Goal: Information Seeking & Learning: Learn about a topic

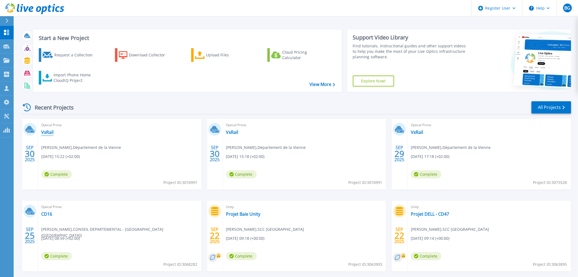
click at [46, 132] on link "VxRail" at bounding box center [47, 131] width 12 height 5
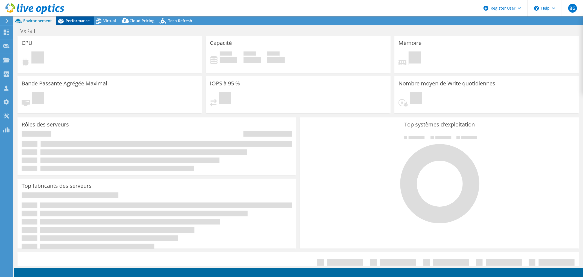
select select "USD"
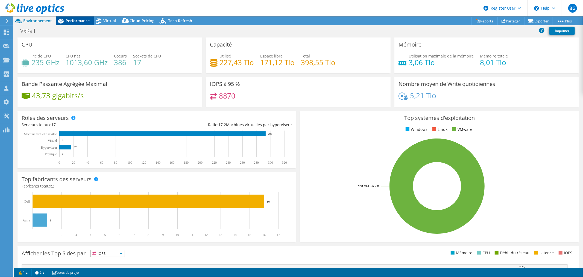
click at [77, 20] on span "Performance" at bounding box center [78, 20] width 24 height 5
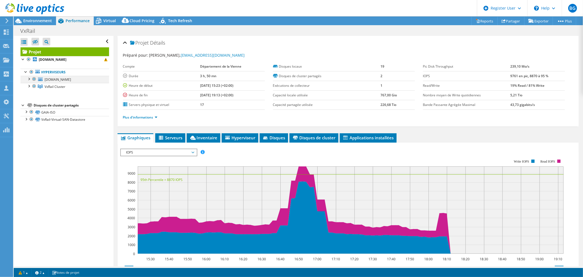
click at [34, 80] on div at bounding box center [33, 79] width 5 height 7
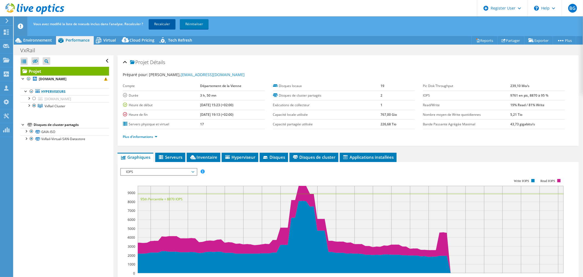
click at [158, 23] on link "Recalculer" at bounding box center [162, 24] width 27 height 10
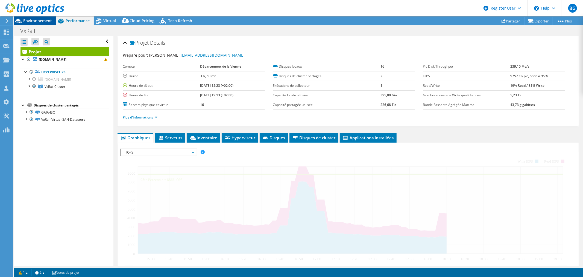
click at [44, 20] on span "Environnement" at bounding box center [37, 20] width 29 height 5
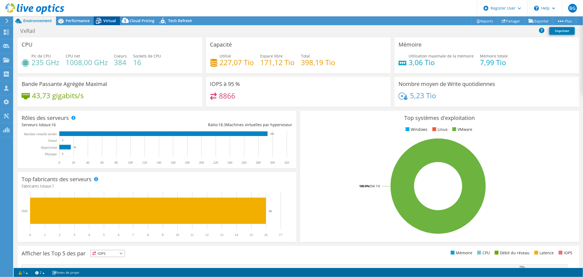
click at [110, 21] on span "Virtual" at bounding box center [109, 20] width 13 height 5
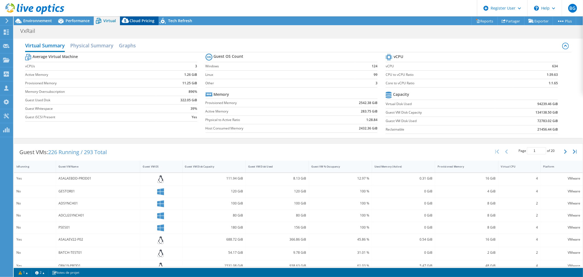
click at [140, 19] on span "Cloud Pricing" at bounding box center [142, 20] width 25 height 5
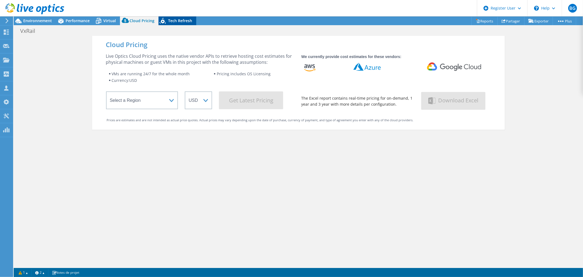
click at [173, 22] on span "Tech Refresh" at bounding box center [180, 20] width 24 height 5
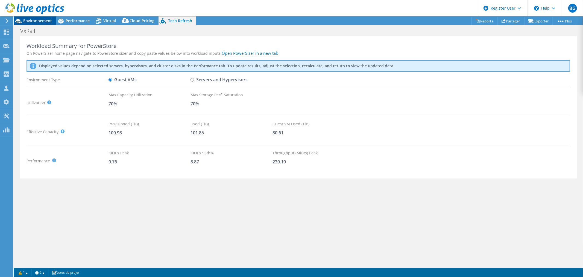
click at [38, 20] on span "Environnement" at bounding box center [37, 20] width 29 height 5
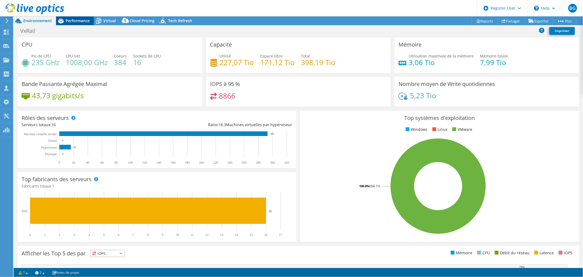
click at [69, 24] on div "Performance" at bounding box center [75, 20] width 38 height 9
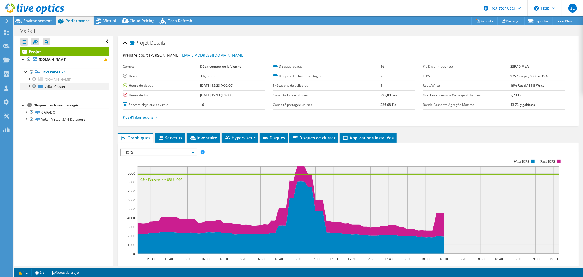
click at [30, 87] on div at bounding box center [28, 85] width 5 height 5
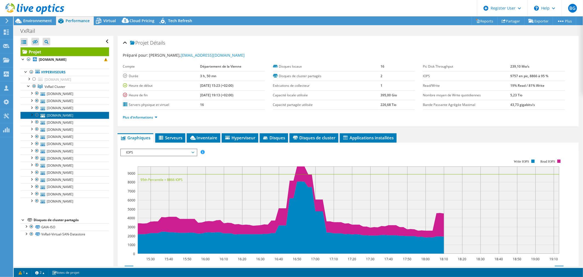
click at [66, 115] on link "esx-vxrail16.cg86.fr" at bounding box center [64, 114] width 89 height 7
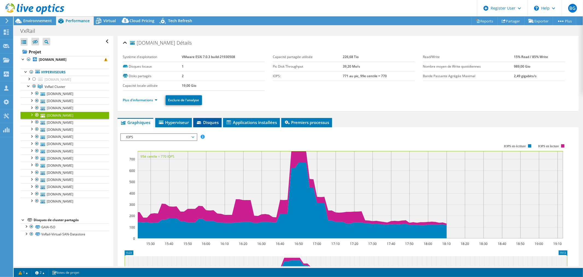
click at [216, 121] on span "Disques" at bounding box center [207, 121] width 23 height 5
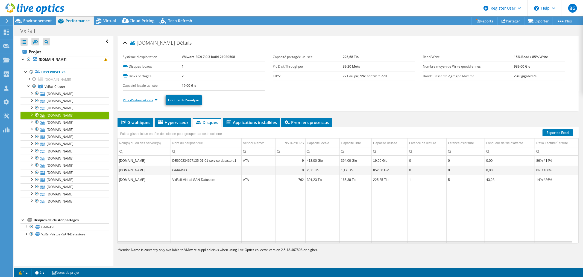
click at [150, 99] on link "Plus d'informations" at bounding box center [140, 100] width 34 height 5
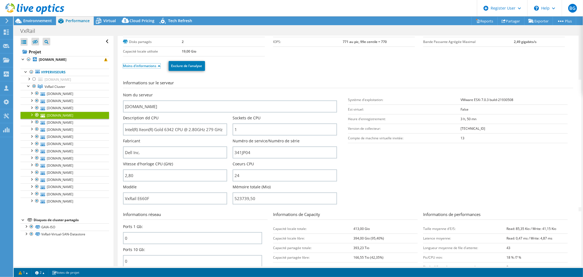
scroll to position [91, 0]
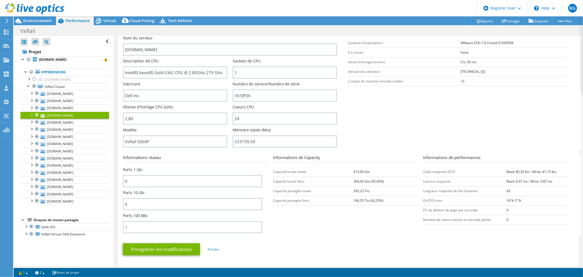
click at [32, 116] on div at bounding box center [31, 113] width 5 height 5
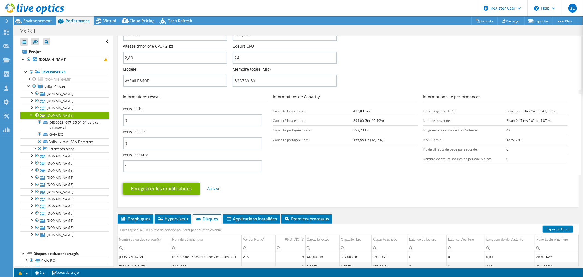
scroll to position [121, 0]
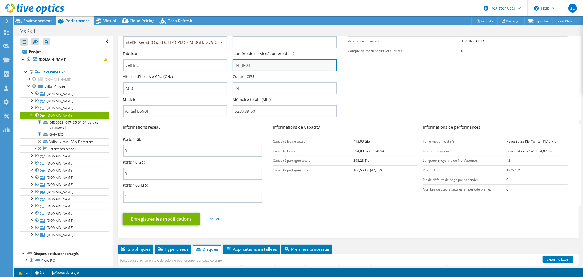
click at [248, 63] on input "341JP04" at bounding box center [285, 65] width 104 height 12
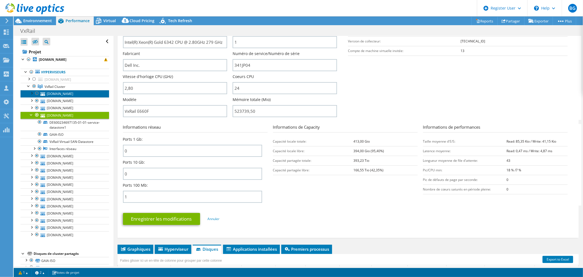
click at [66, 92] on link "esx-vxrail09.cg86.fr" at bounding box center [64, 93] width 89 height 7
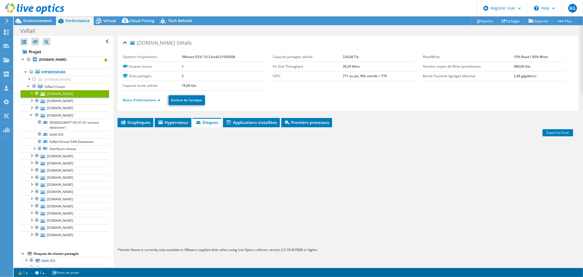
scroll to position [0, 0]
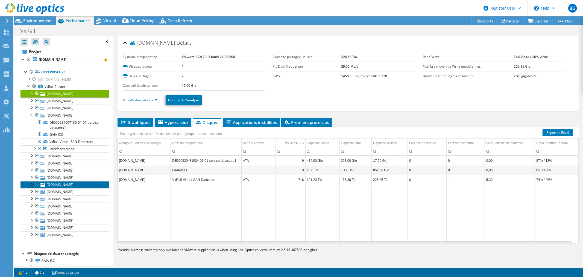
click at [66, 184] on link "esx-vxrail06.cg86.fr" at bounding box center [64, 184] width 89 height 7
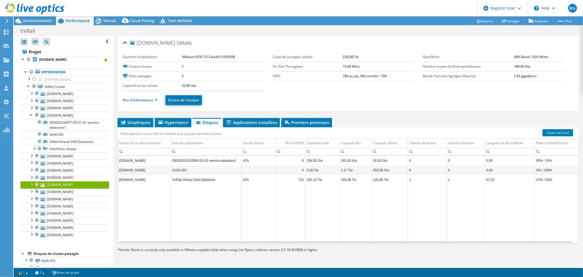
click at [140, 103] on ul "Plus d'informations Exclure de l'analyse" at bounding box center [348, 99] width 450 height 11
click at [141, 101] on link "Plus d'informations" at bounding box center [140, 100] width 34 height 5
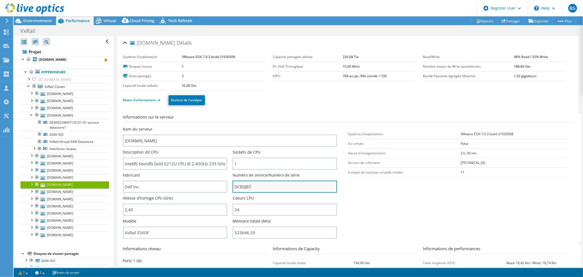
click at [255, 188] on input "DCBSJB3" at bounding box center [285, 186] width 104 height 12
click at [105, 20] on span "Virtual" at bounding box center [109, 20] width 13 height 5
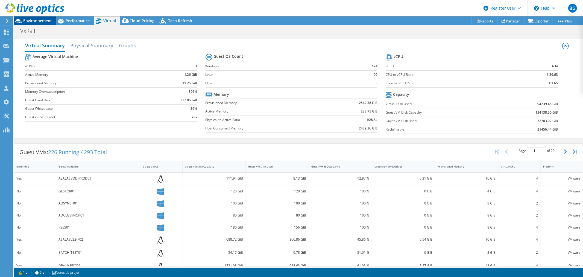
click at [37, 21] on span "Environnement" at bounding box center [37, 20] width 29 height 5
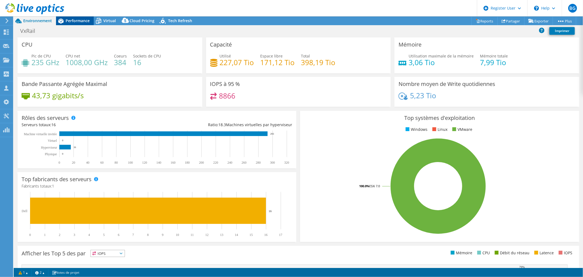
click at [83, 20] on span "Performance" at bounding box center [78, 20] width 24 height 5
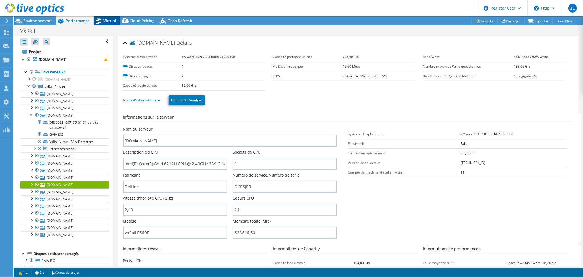
click at [103, 21] on icon at bounding box center [99, 21] width 10 height 10
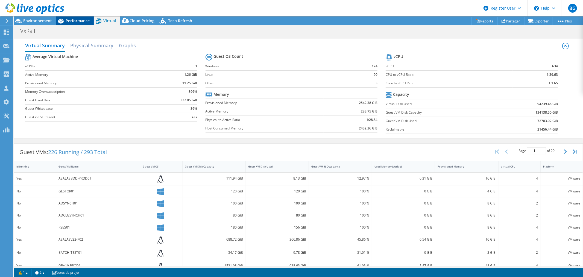
click at [72, 19] on span "Performance" at bounding box center [78, 20] width 24 height 5
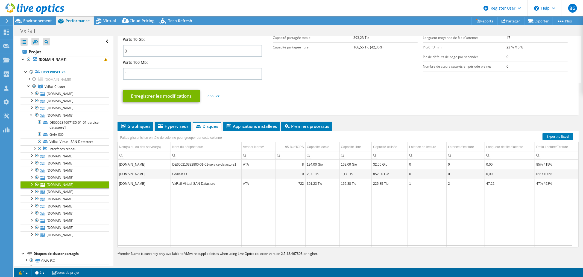
scroll to position [244, 0]
click at [32, 114] on div at bounding box center [31, 113] width 5 height 5
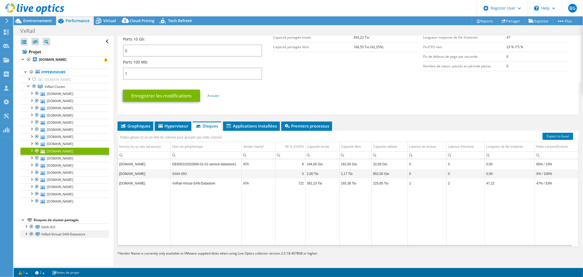
click at [26, 233] on div at bounding box center [25, 232] width 5 height 5
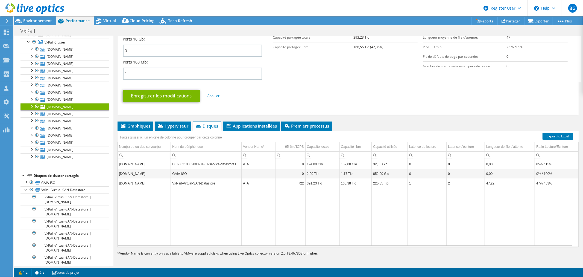
scroll to position [91, 0]
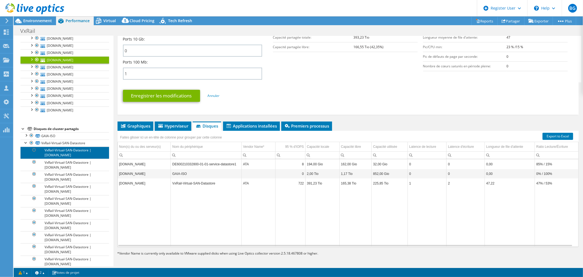
click at [74, 154] on link "VxRail-Virtual-SAN-Datastore | esx-vxrail09.cg86.fr" at bounding box center [64, 152] width 89 height 12
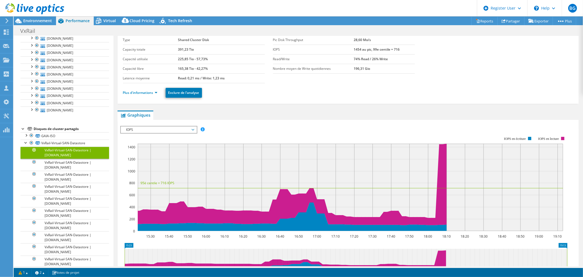
scroll to position [9, 0]
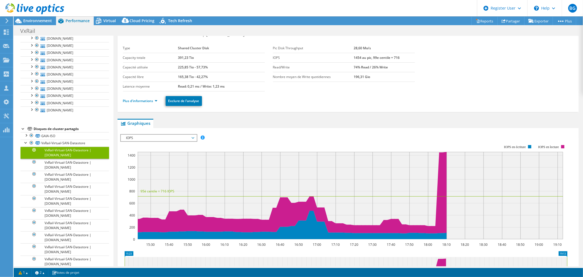
click at [157, 138] on span "IOPS" at bounding box center [159, 137] width 70 height 7
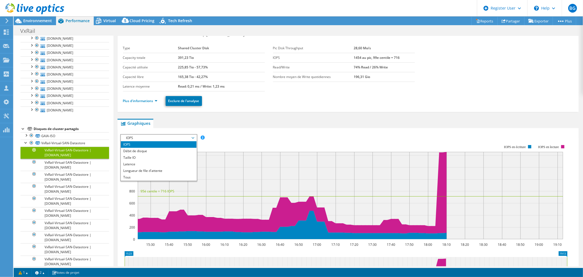
click at [157, 138] on span "IOPS" at bounding box center [159, 137] width 70 height 7
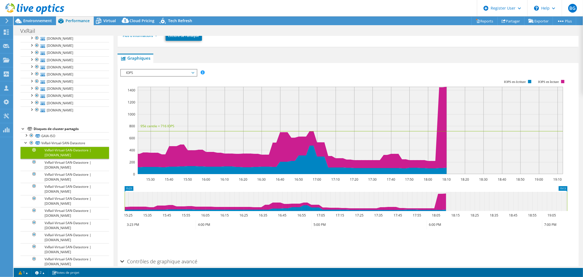
scroll to position [100, 0]
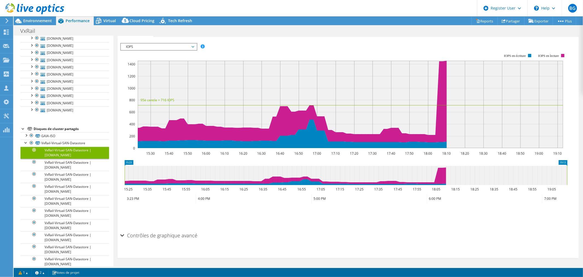
click at [131, 233] on h2 "Contrôles de graphique avancé" at bounding box center [158, 235] width 77 height 11
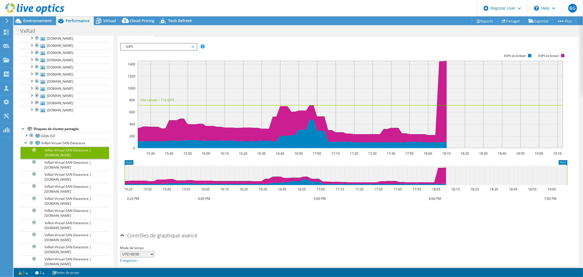
click at [133, 233] on h2 "Contrôles de graphique avancé" at bounding box center [158, 235] width 77 height 11
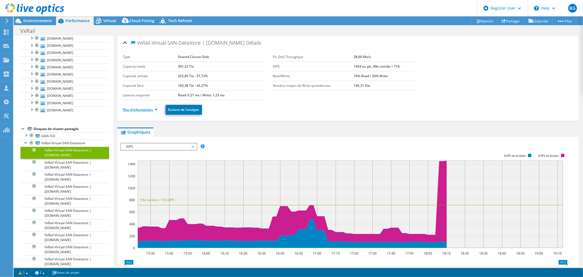
click at [155, 108] on link "Plus d'informations" at bounding box center [140, 109] width 34 height 5
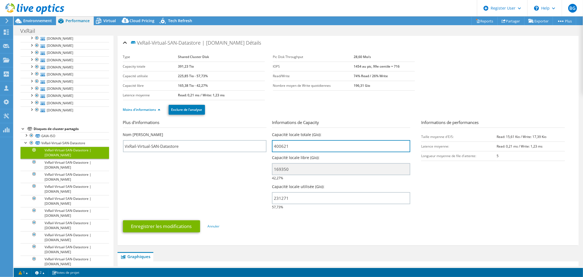
drag, startPoint x: 305, startPoint y: 146, endPoint x: 266, endPoint y: 146, distance: 38.8
click at [266, 146] on section "Plus d'informations Nom de disque VxRail-Virtual-SAN-Datastore Informations de …" at bounding box center [348, 165] width 450 height 93
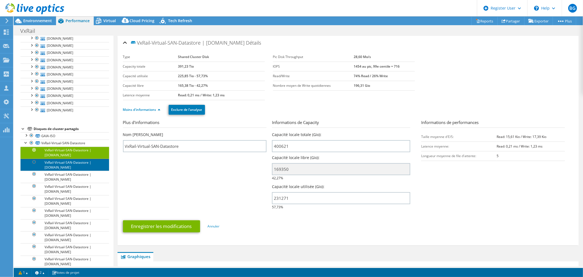
click at [75, 162] on link "VxRail-Virtual-SAN-Datastore | esx-vxrail15.cg86.fr" at bounding box center [64, 164] width 89 height 12
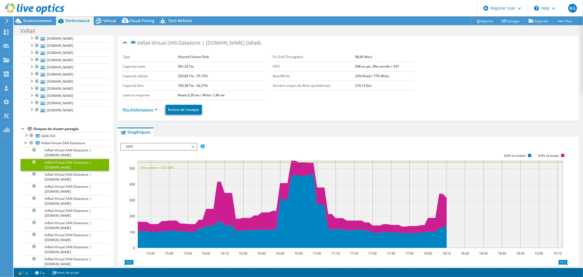
click at [146, 110] on link "Plus d'informations" at bounding box center [140, 109] width 34 height 5
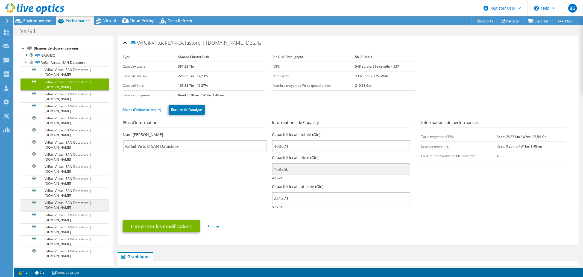
scroll to position [172, 0]
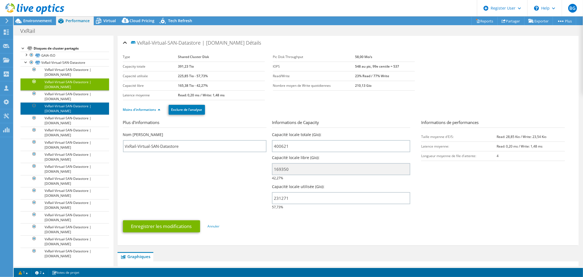
click at [66, 110] on link "VxRail-Virtual-SAN-Datastore | esx-vxrail16.cg86.fr" at bounding box center [64, 108] width 89 height 12
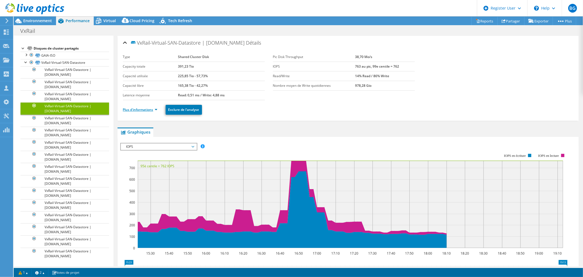
click at [149, 111] on link "Plus d'informations" at bounding box center [140, 109] width 34 height 5
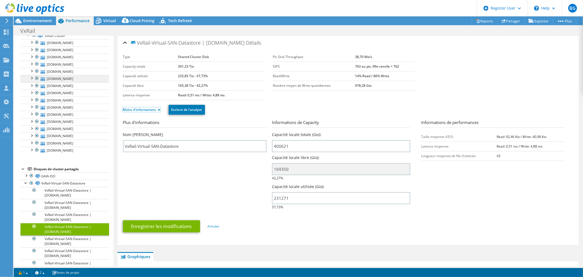
scroll to position [0, 0]
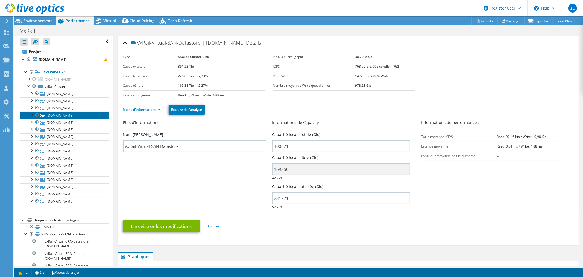
click at [69, 115] on link "esx-vxrail16.cg86.fr" at bounding box center [64, 114] width 89 height 7
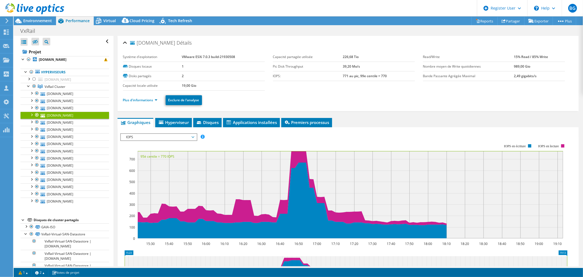
click at [151, 97] on li "Plus d'informations" at bounding box center [142, 100] width 38 height 6
click at [151, 99] on link "Plus d'informations" at bounding box center [140, 100] width 34 height 5
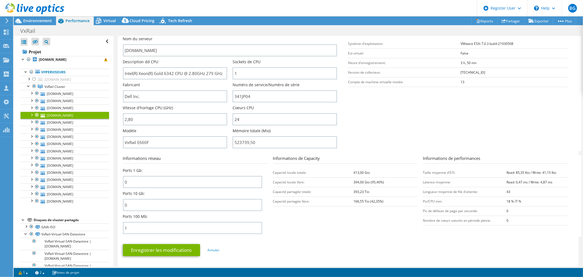
scroll to position [91, 0]
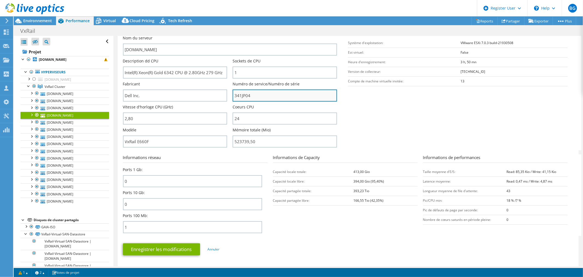
click at [255, 96] on input "341JP04" at bounding box center [285, 95] width 104 height 12
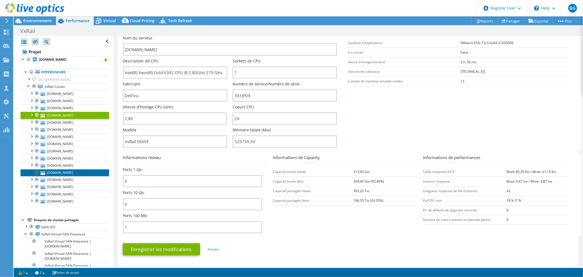
click at [69, 173] on link "esx-vxrail08.cg86.fr" at bounding box center [64, 172] width 89 height 7
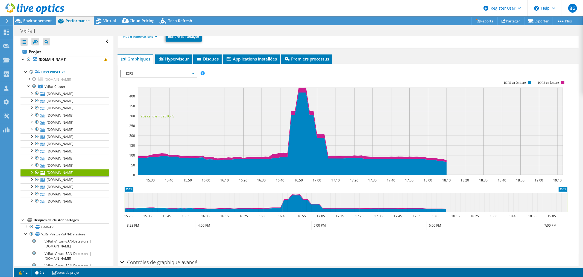
scroll to position [30, 0]
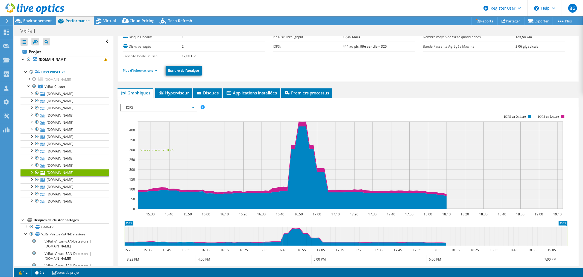
click at [138, 69] on link "Plus d'informations" at bounding box center [140, 70] width 34 height 5
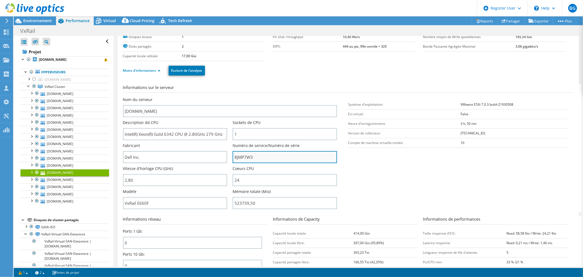
click at [253, 158] on input "8JMP7W3" at bounding box center [285, 157] width 104 height 12
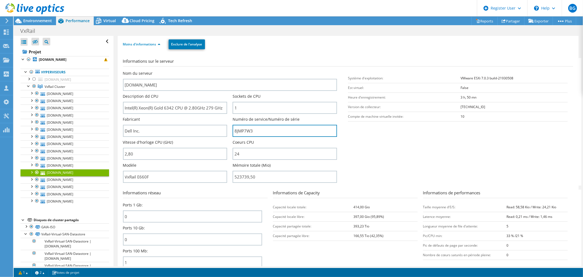
scroll to position [90, 0]
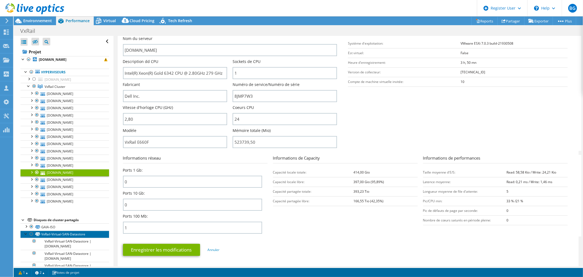
click at [69, 233] on link "VxRail-Virtual-SAN-Datastore" at bounding box center [64, 233] width 89 height 7
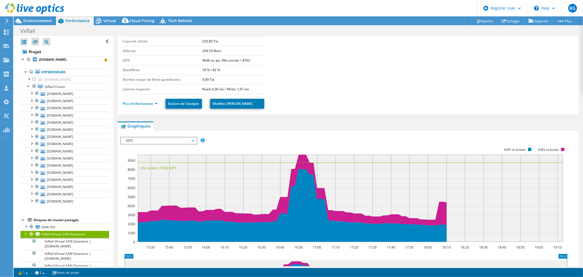
scroll to position [0, 0]
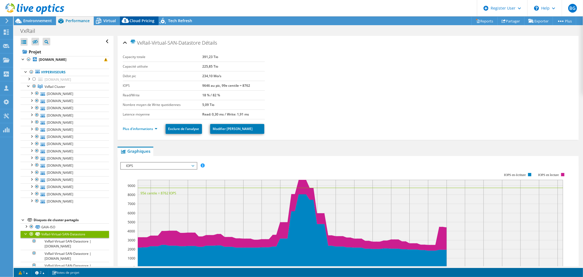
click at [143, 20] on span "Cloud Pricing" at bounding box center [142, 20] width 25 height 5
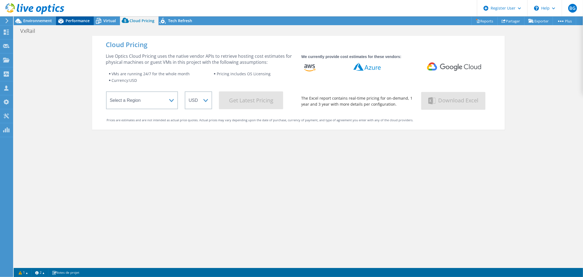
click at [88, 23] on div "Performance" at bounding box center [75, 20] width 38 height 9
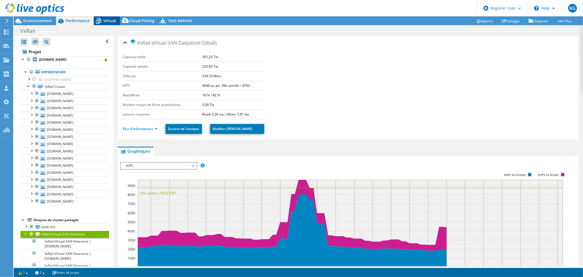
click at [108, 23] on div "Virtual" at bounding box center [107, 20] width 26 height 9
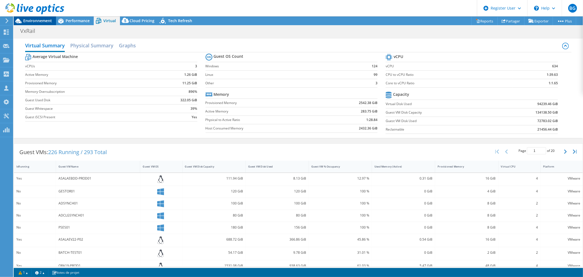
click at [40, 22] on span "Environnement" at bounding box center [37, 20] width 29 height 5
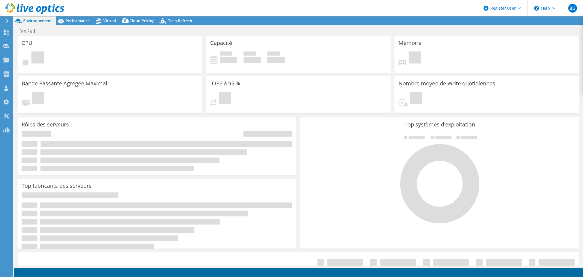
select select "USD"
